Goal: Transaction & Acquisition: Purchase product/service

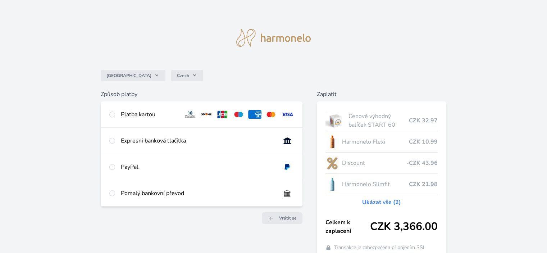
click at [268, 114] on img at bounding box center [270, 114] width 13 height 9
radio input "true"
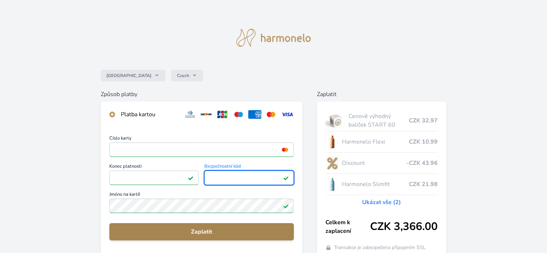
click at [236, 225] on button "Zaplatit" at bounding box center [201, 231] width 184 height 17
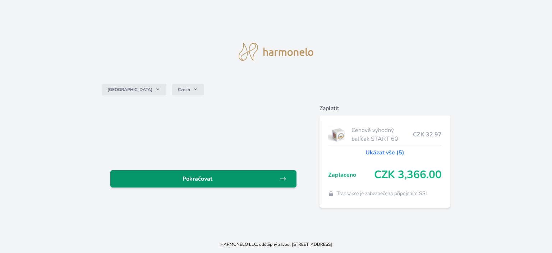
click at [256, 174] on span "Pokračovat" at bounding box center [197, 178] width 163 height 9
